Goal: Browse casually: Explore the website without a specific task or goal

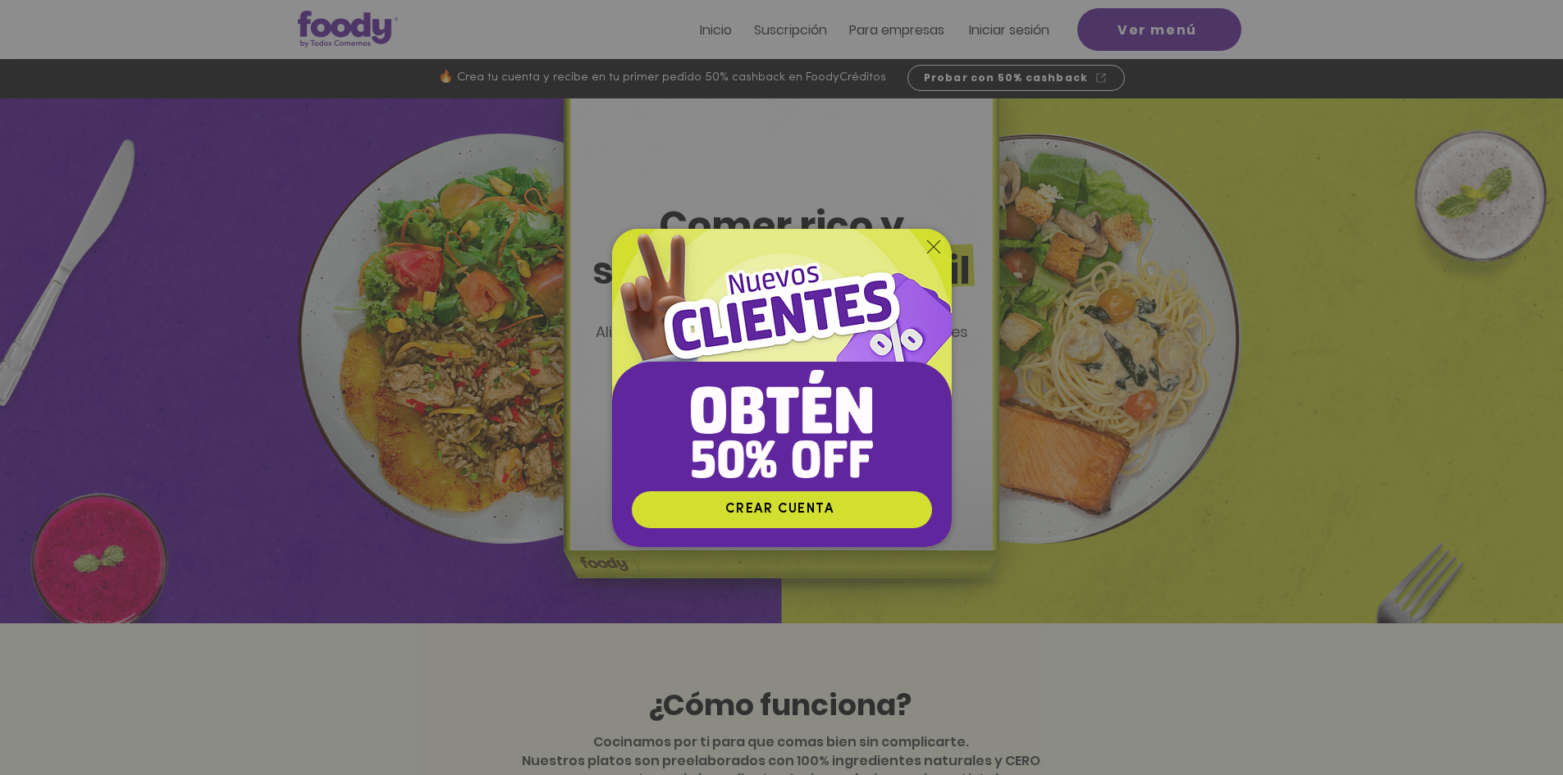
click at [929, 246] on icon "Volver al sitio" at bounding box center [933, 246] width 13 height 13
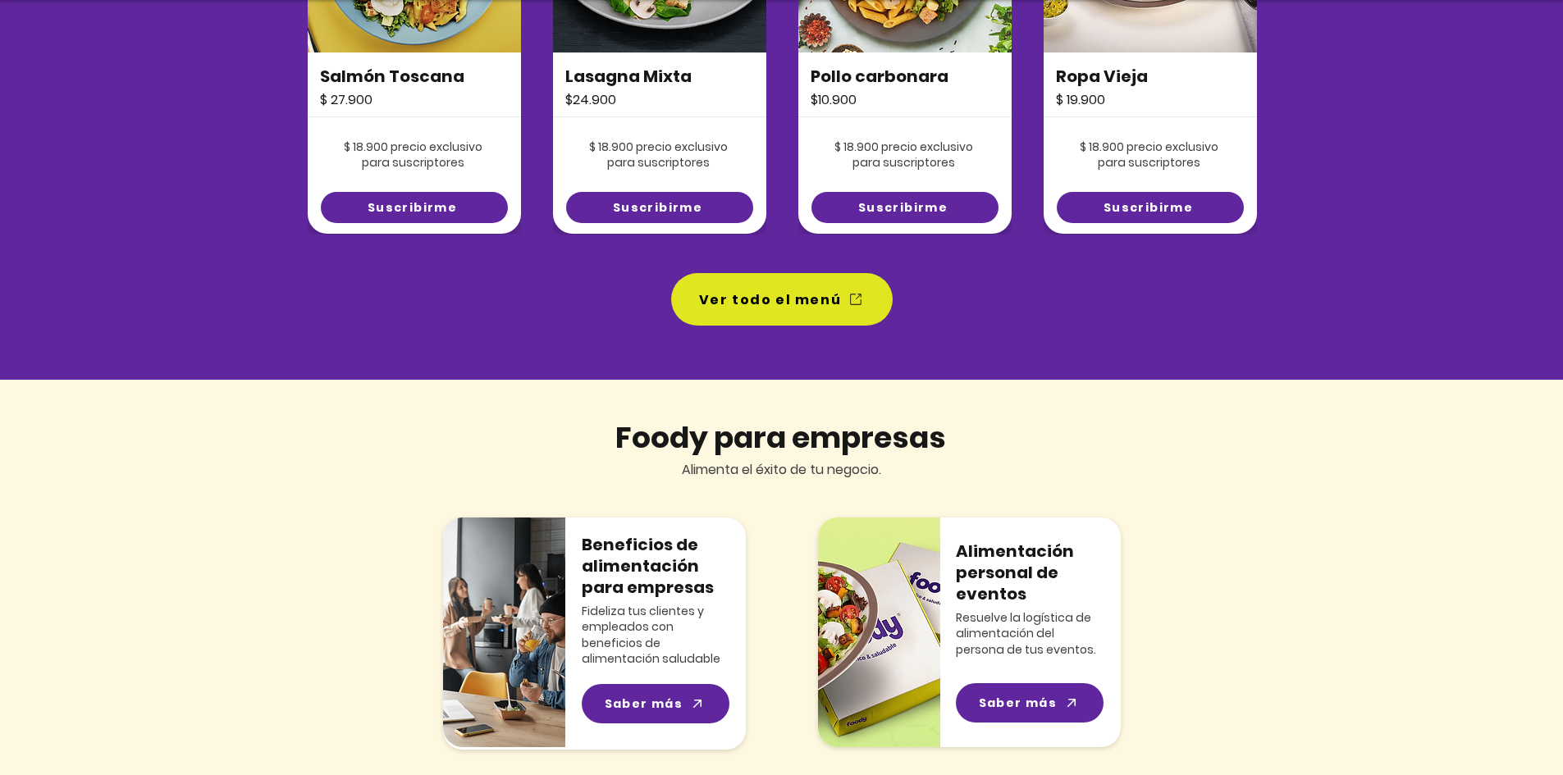
scroll to position [1477, 0]
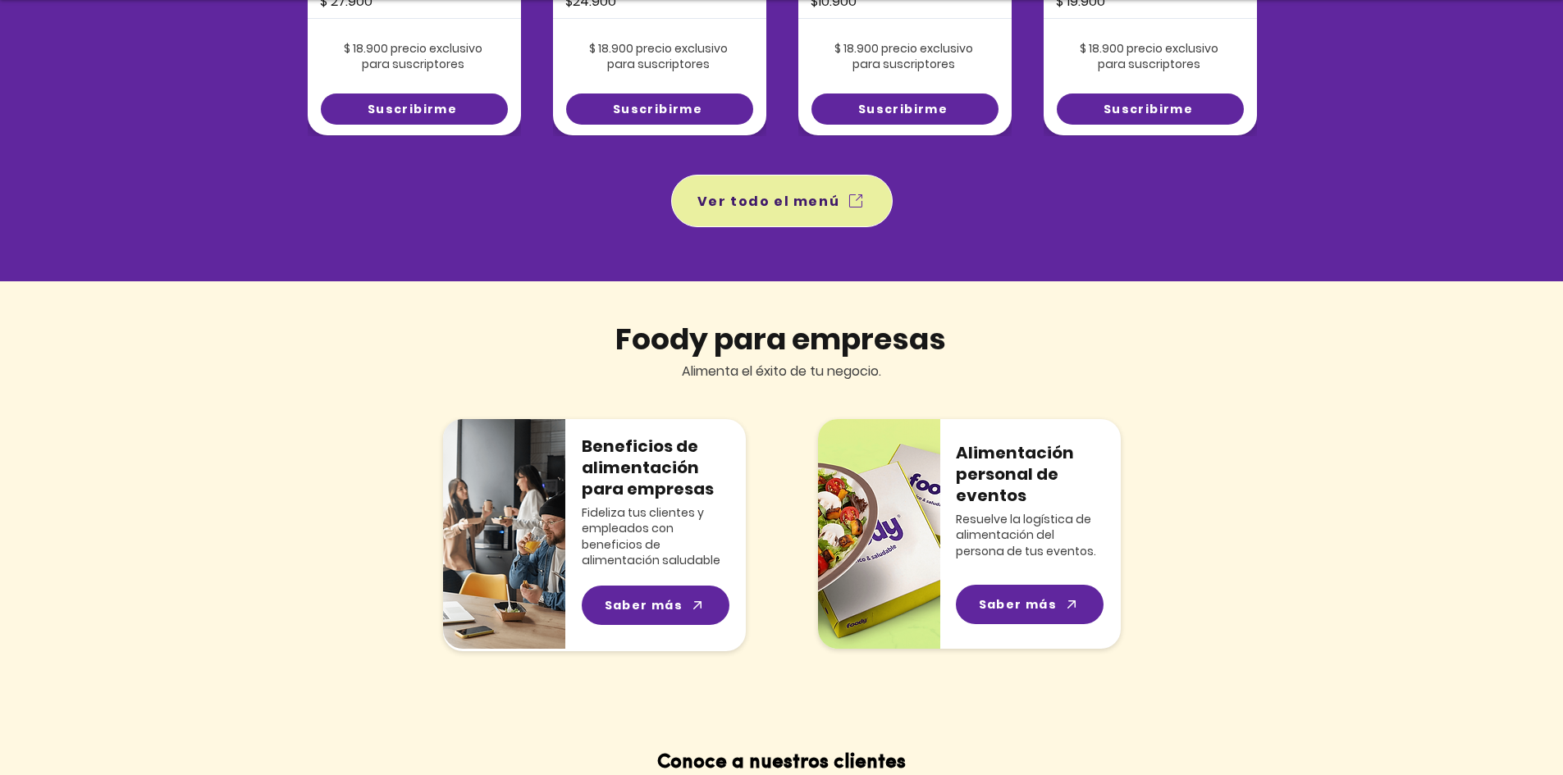
click at [742, 199] on span "Ver todo el menú" at bounding box center [768, 201] width 143 height 21
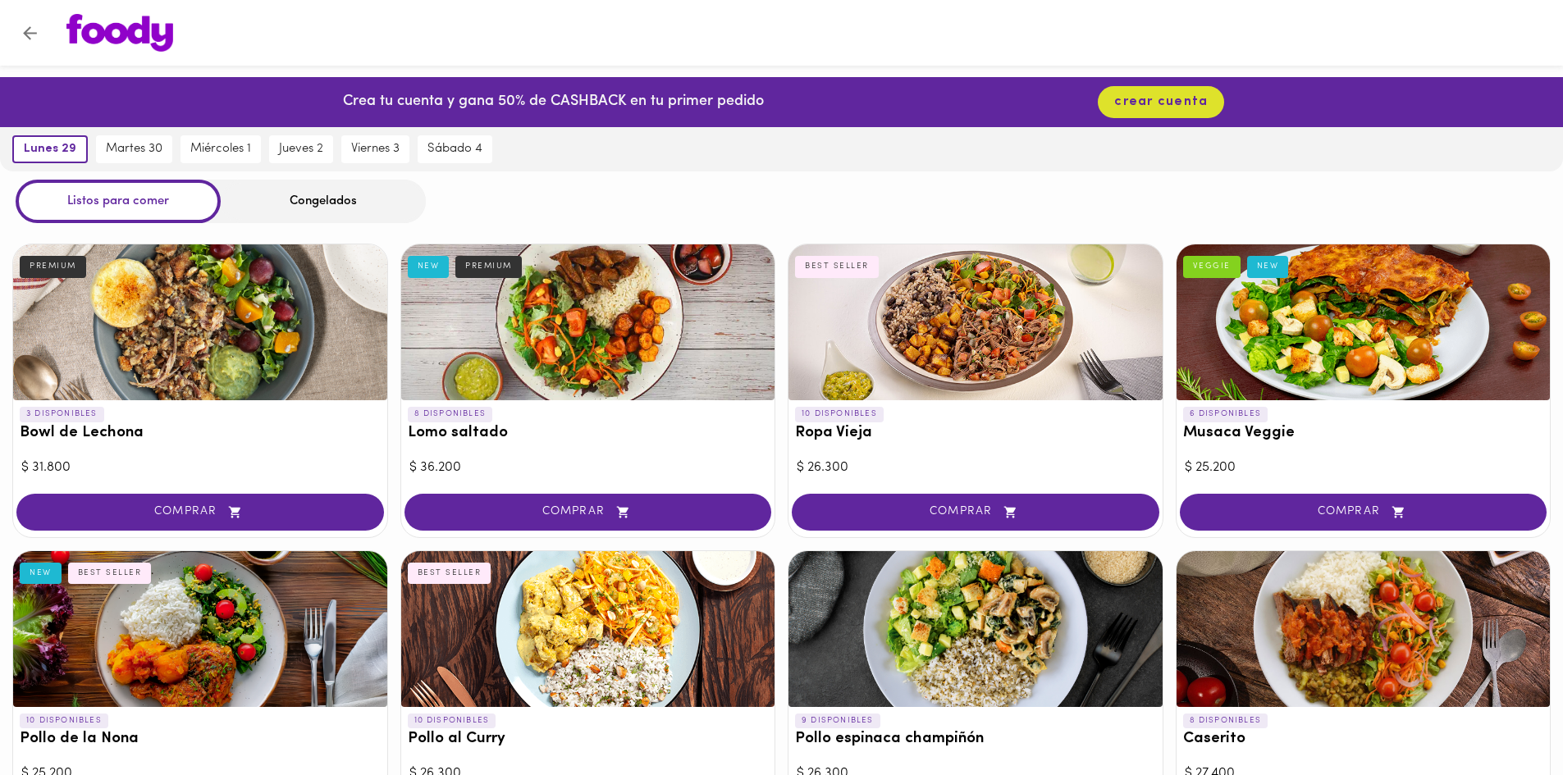
click at [336, 203] on div "Congelados" at bounding box center [323, 201] width 205 height 43
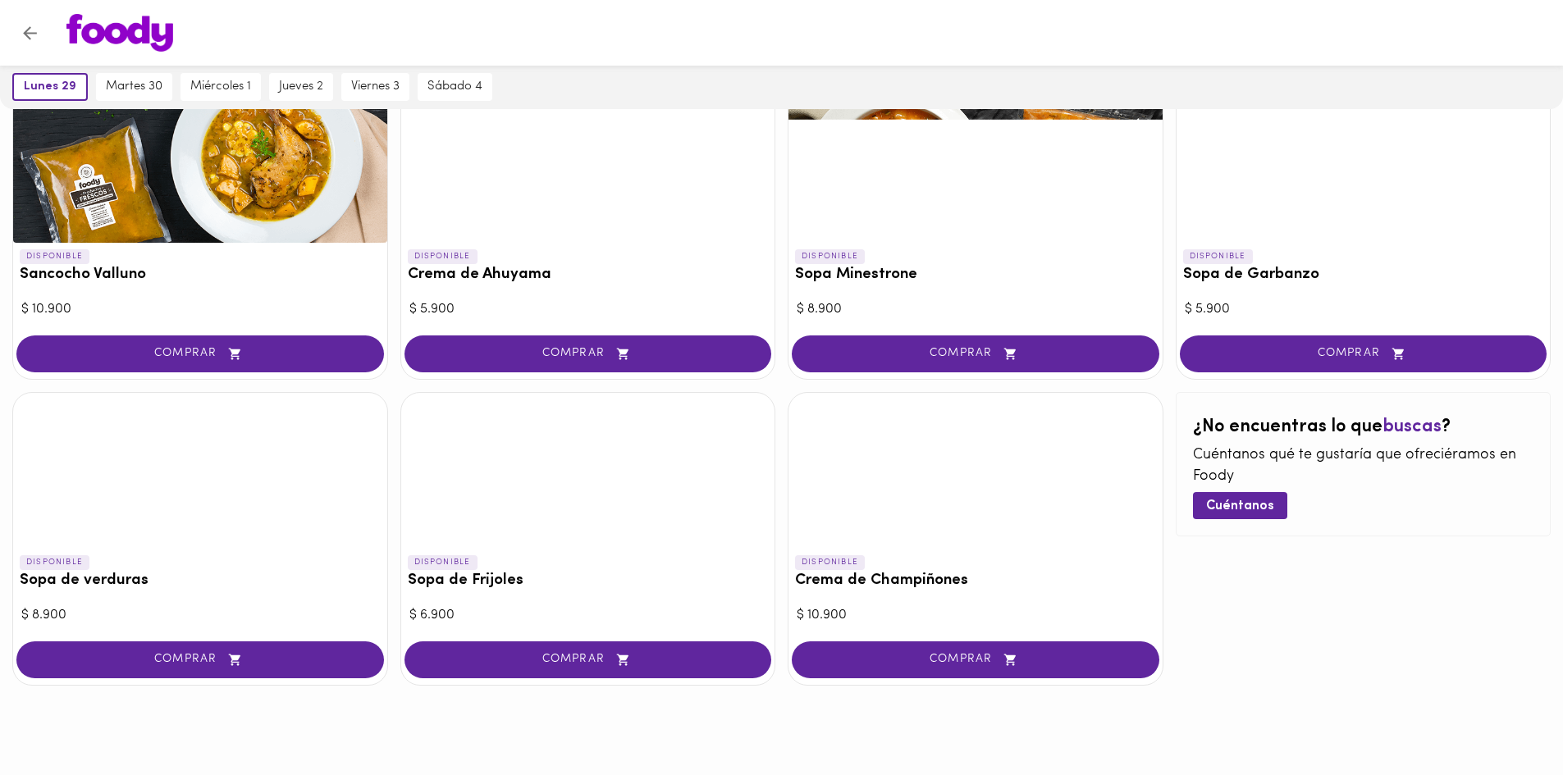
scroll to position [839, 0]
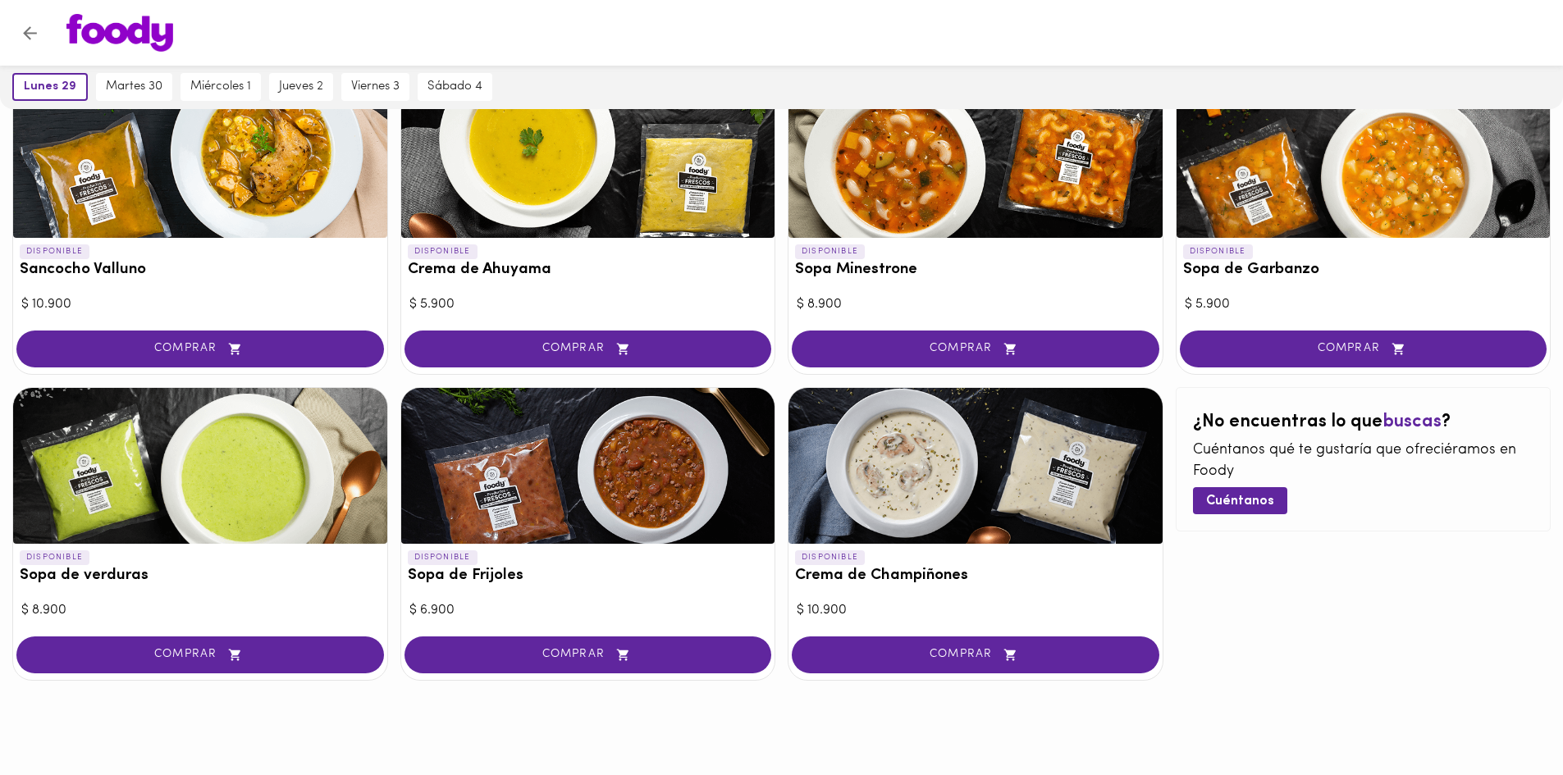
drag, startPoint x: 1225, startPoint y: 631, endPoint x: 1243, endPoint y: 671, distance: 44.1
click at [1243, 671] on div "¿No encuentras lo que buscas ? Cuéntanos qué te gustaría que ofreciéramos en Fo…" at bounding box center [1364, 534] width 376 height 294
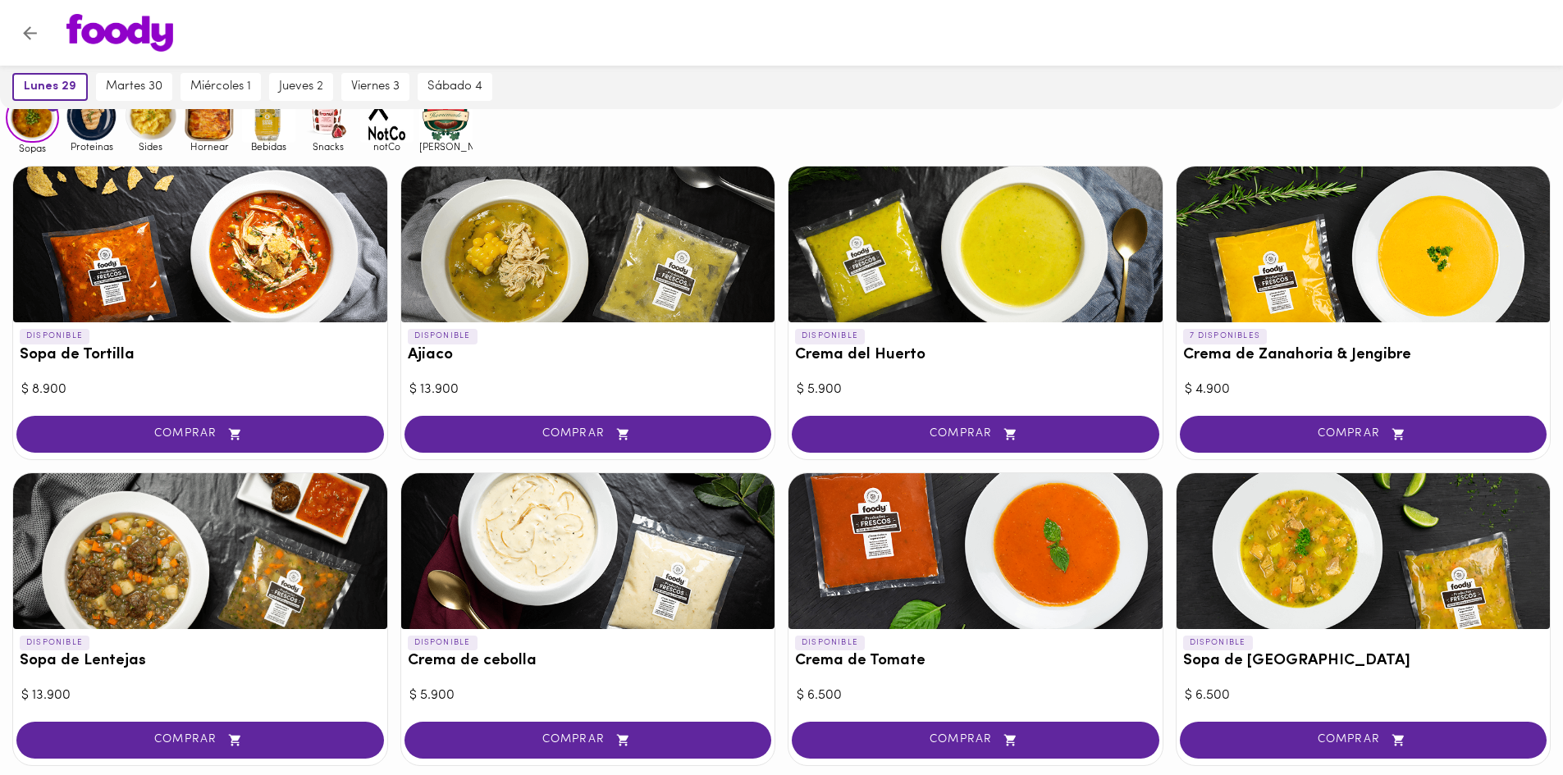
scroll to position [0, 0]
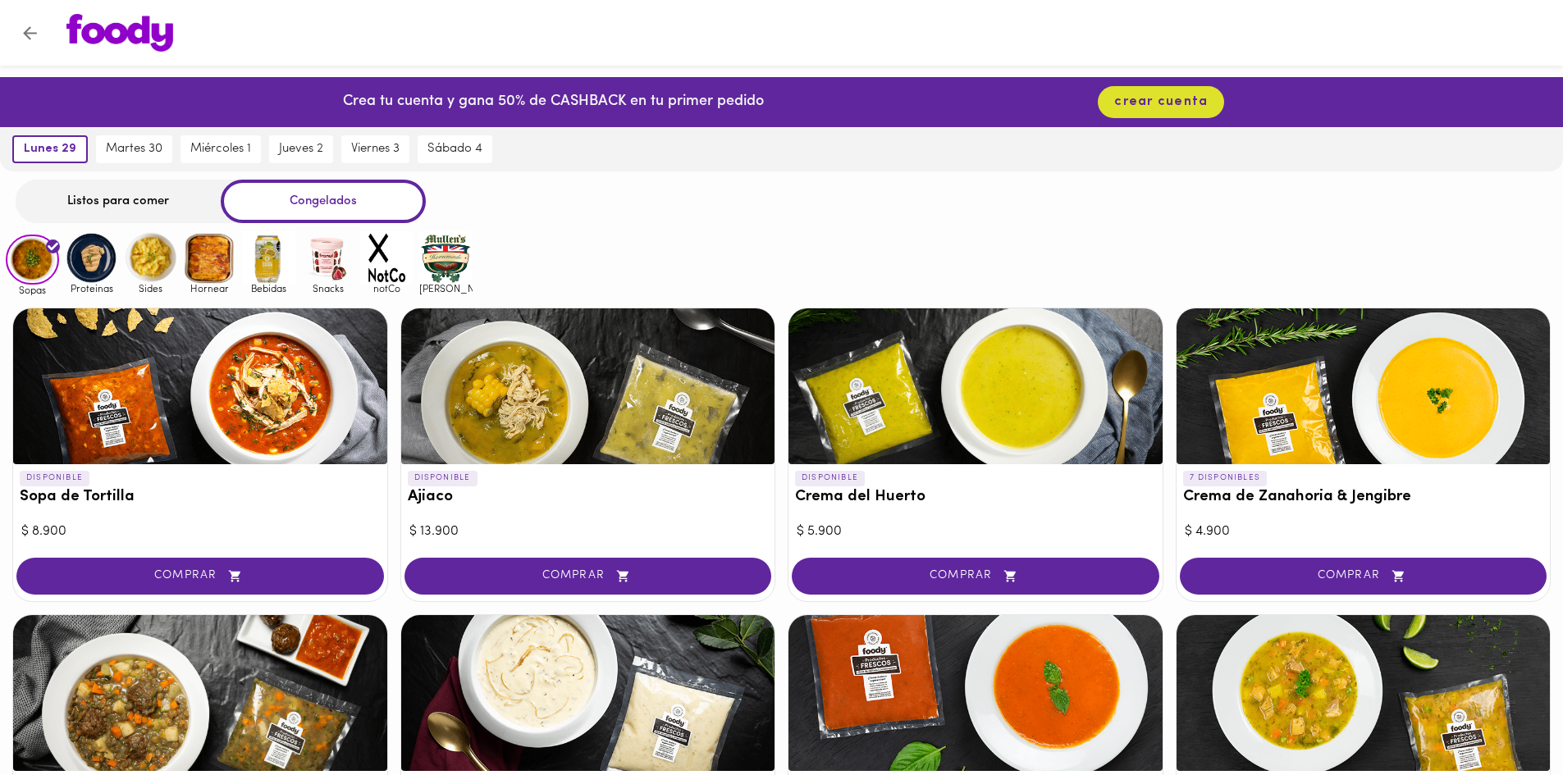
click at [88, 256] on img at bounding box center [91, 257] width 53 height 53
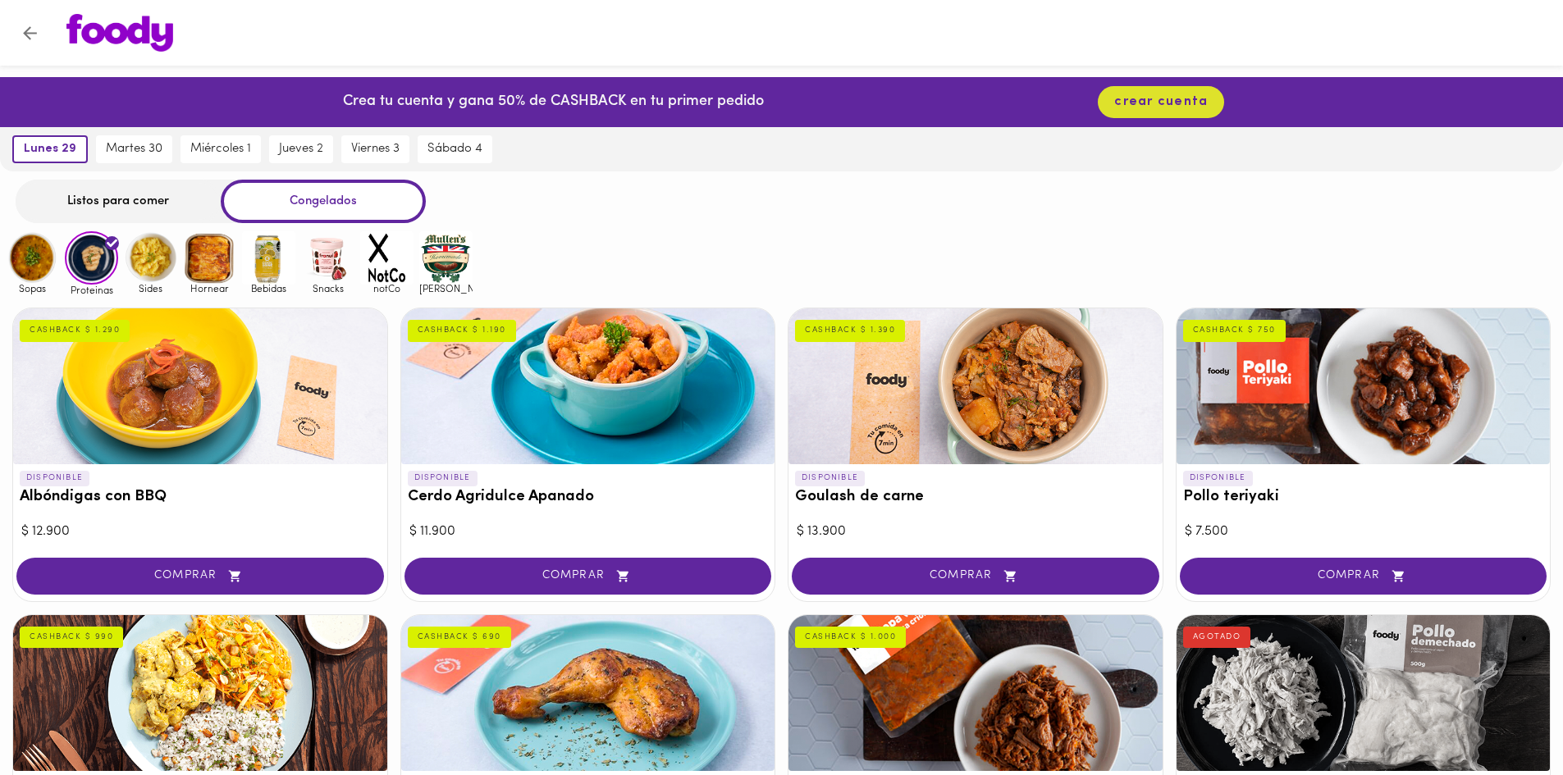
click at [153, 252] on img at bounding box center [150, 257] width 53 height 53
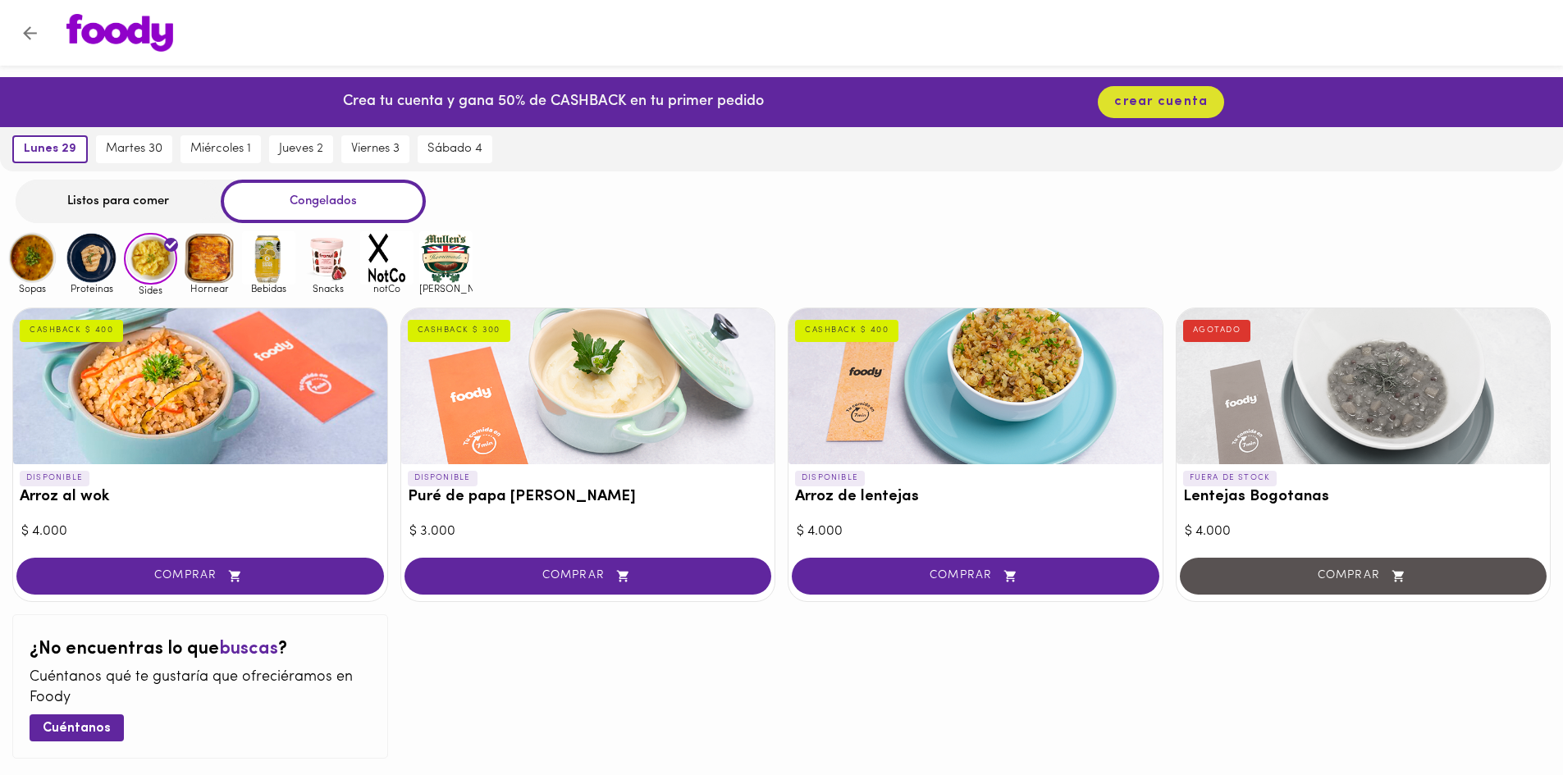
click at [208, 266] on img at bounding box center [209, 257] width 53 height 53
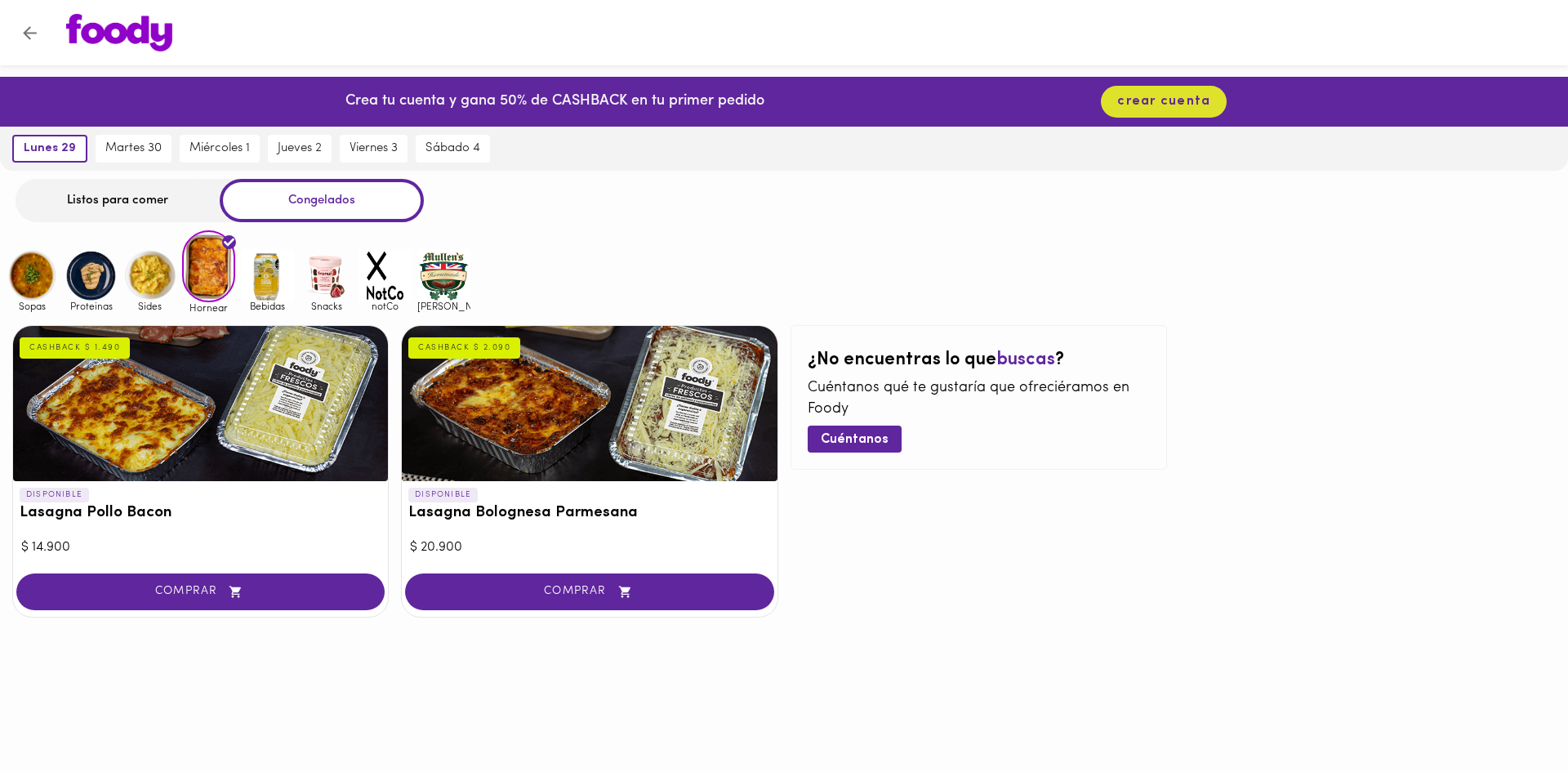
click at [260, 270] on img at bounding box center [267, 275] width 53 height 53
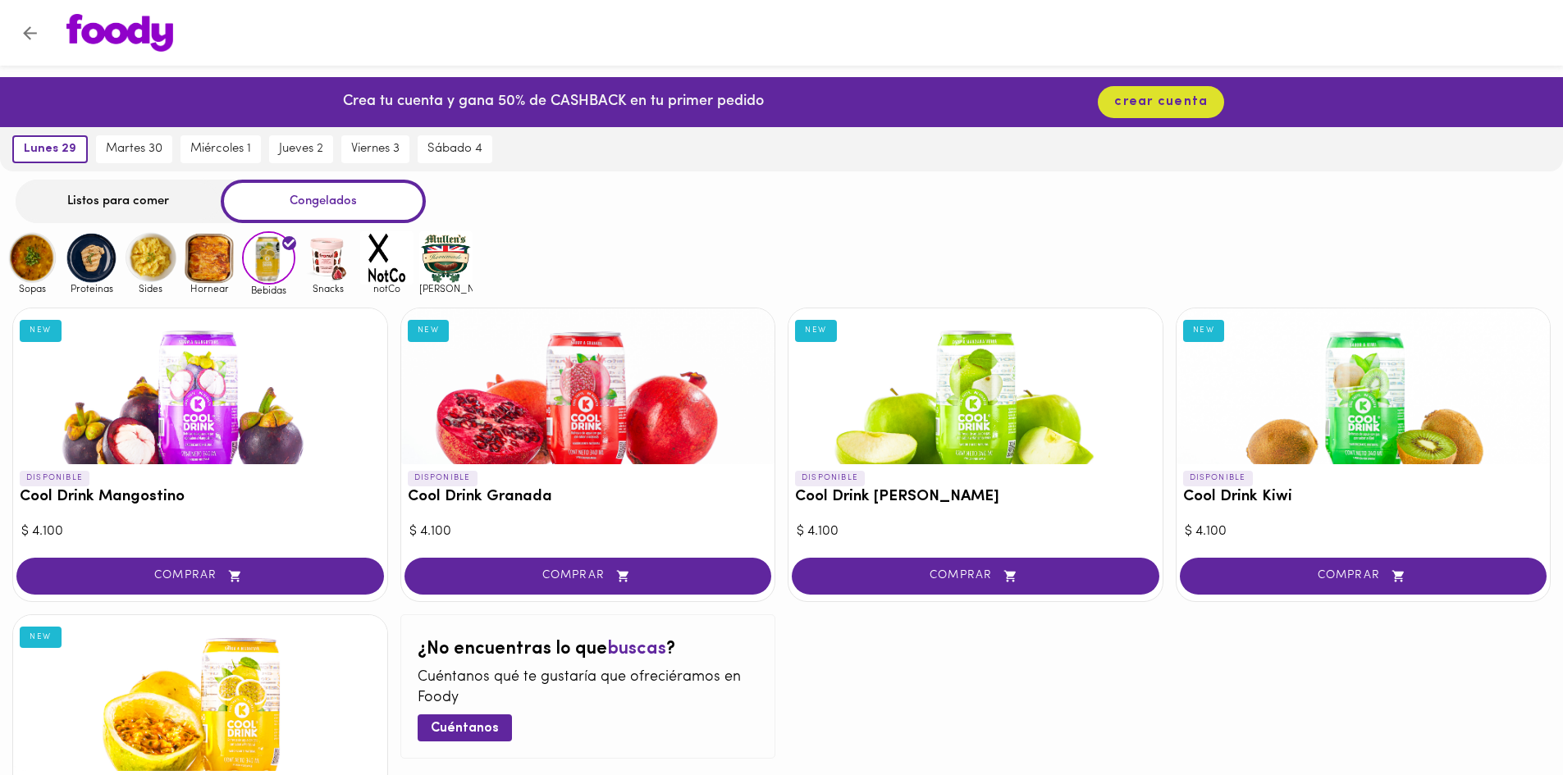
click at [321, 253] on img at bounding box center [327, 257] width 53 height 53
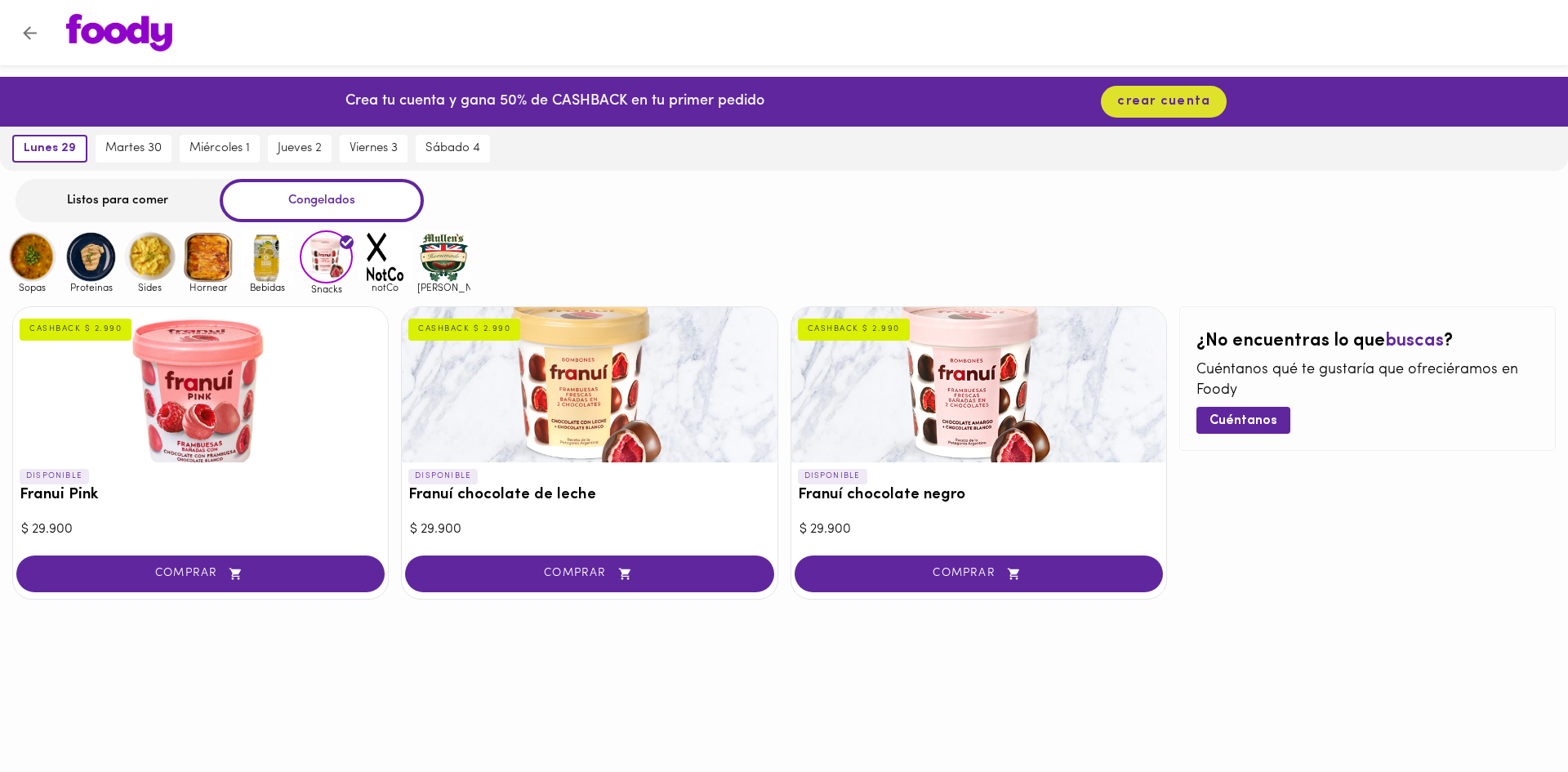
click at [376, 247] on img at bounding box center [384, 256] width 53 height 53
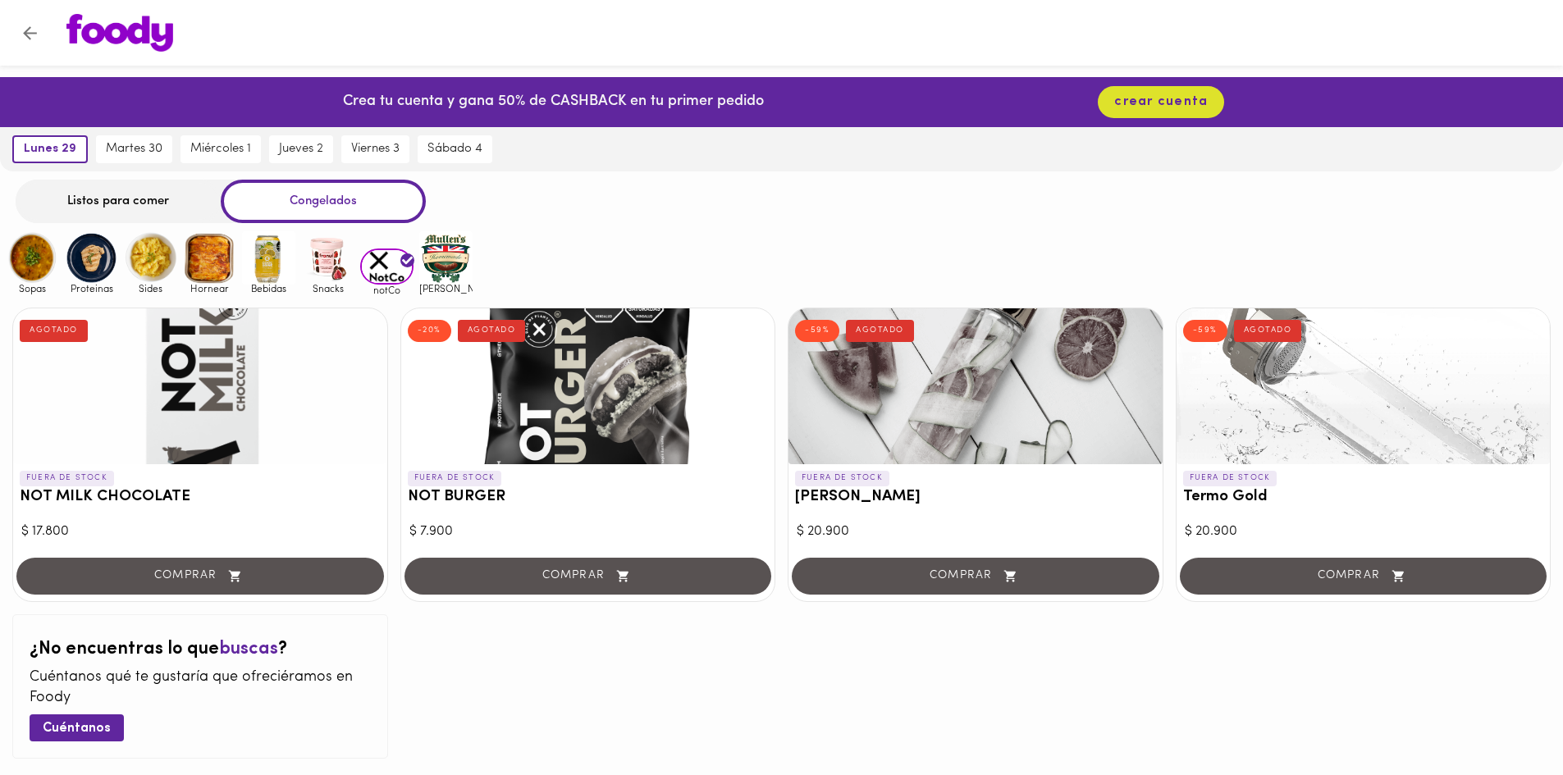
click at [437, 260] on img at bounding box center [445, 257] width 53 height 53
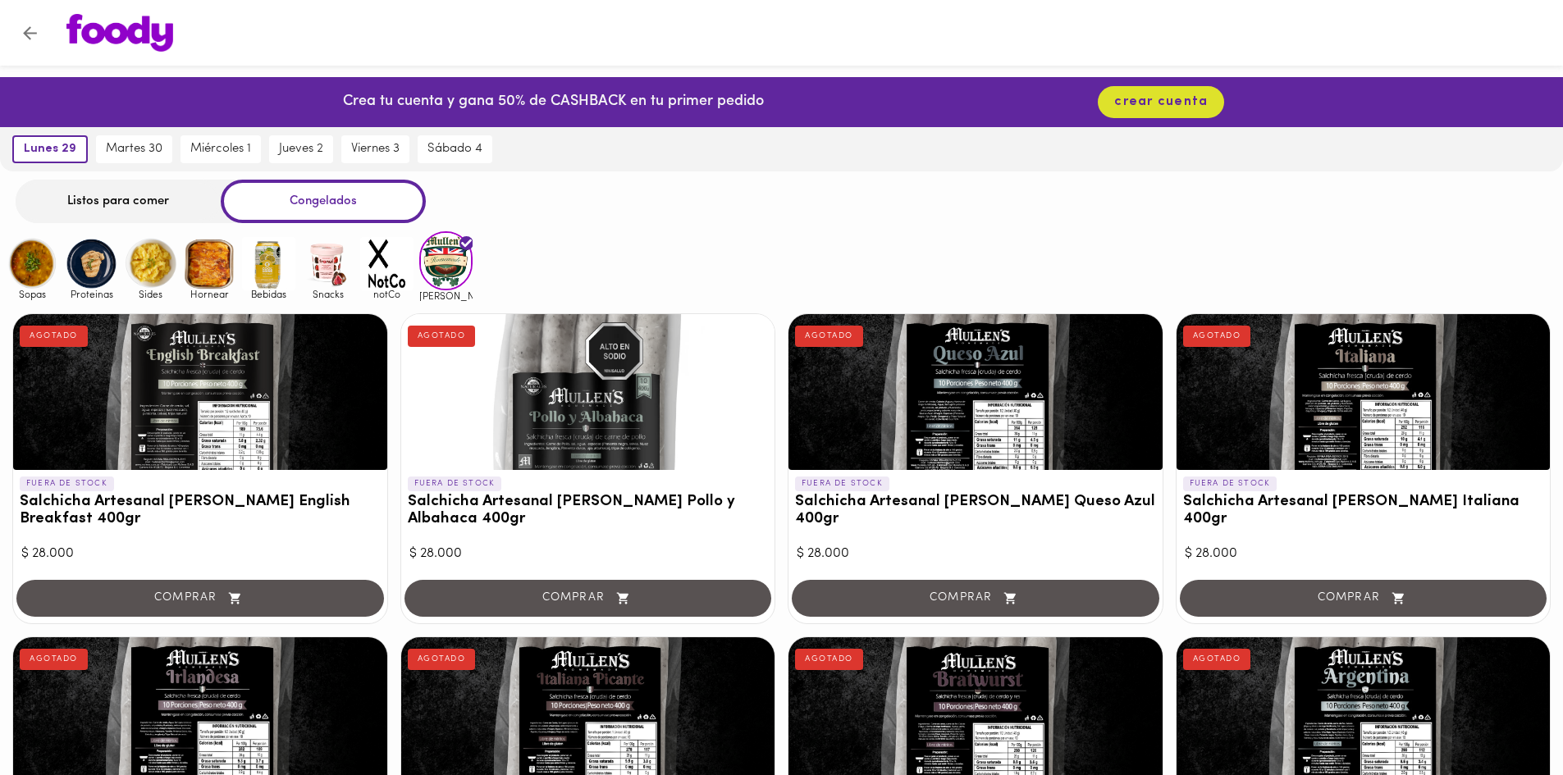
click at [151, 200] on div "Listos para comer" at bounding box center [118, 201] width 205 height 43
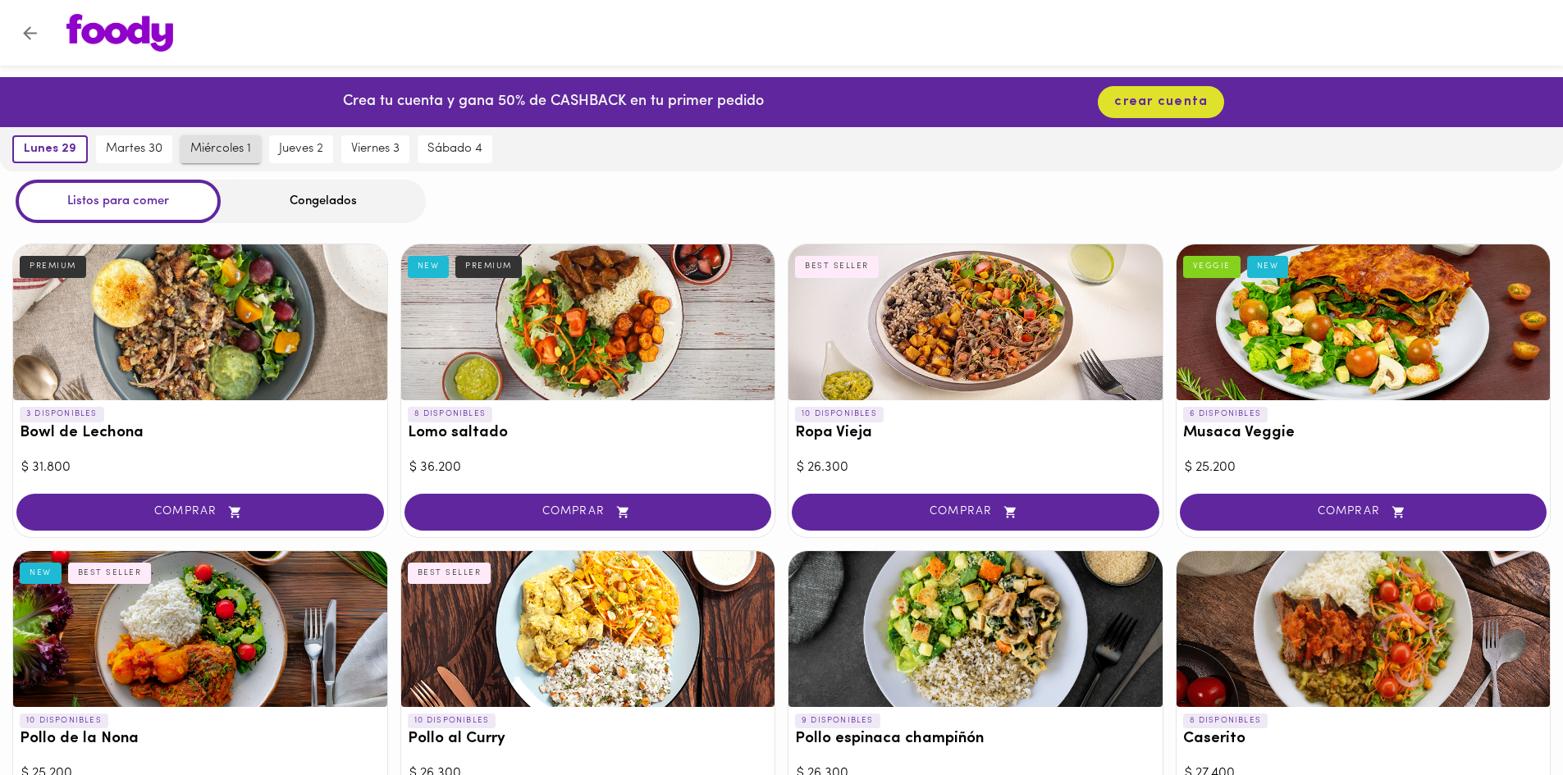
click at [221, 148] on span "miércoles 1" at bounding box center [220, 149] width 61 height 15
click at [120, 152] on span "martes 30" at bounding box center [125, 149] width 57 height 15
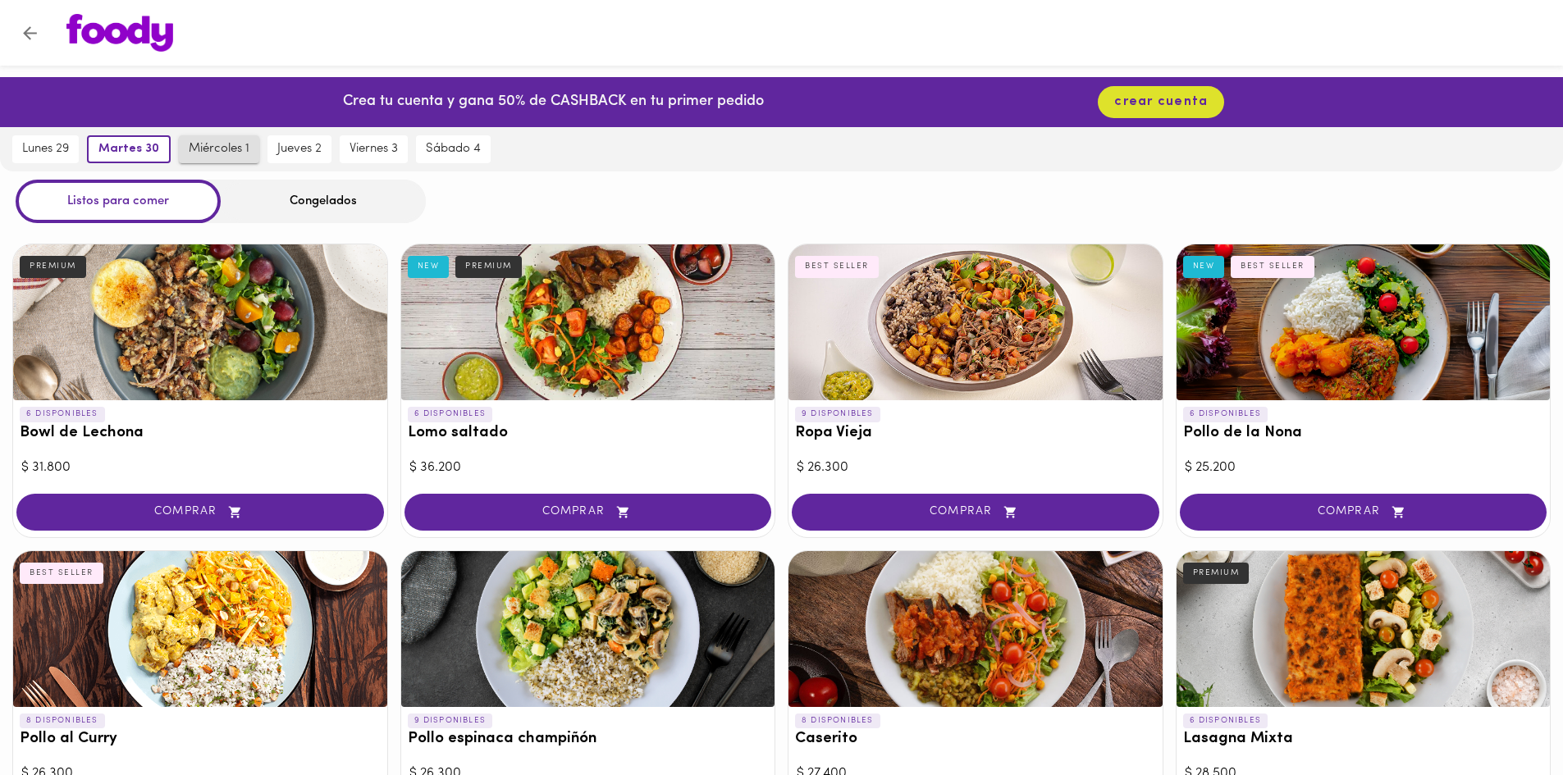
click at [220, 150] on span "miércoles 1" at bounding box center [219, 149] width 61 height 15
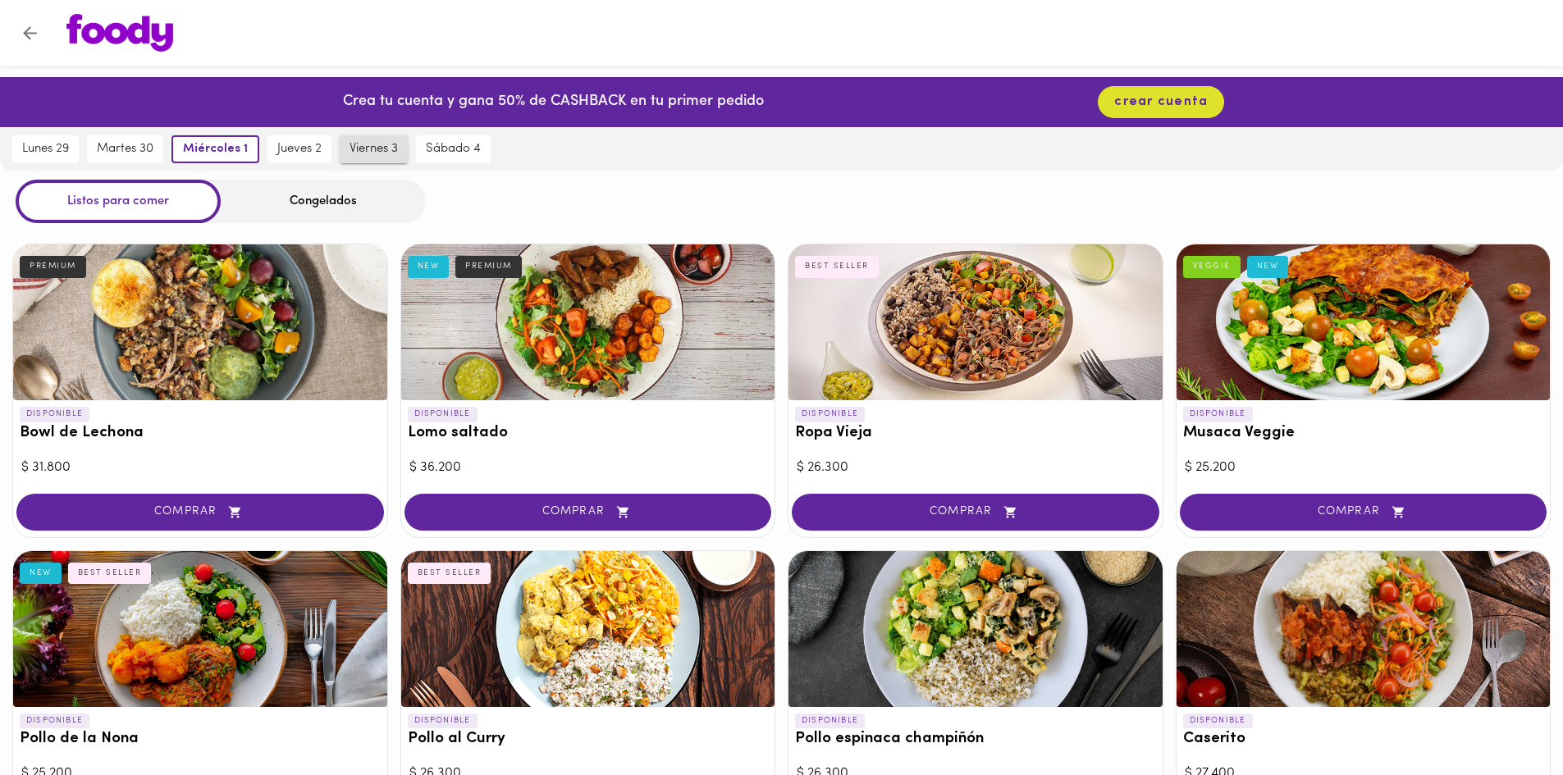
click at [373, 148] on span "viernes 3" at bounding box center [373, 149] width 48 height 15
click at [438, 147] on span "sábado 4" at bounding box center [454, 149] width 55 height 15
